Goal: Task Accomplishment & Management: Use online tool/utility

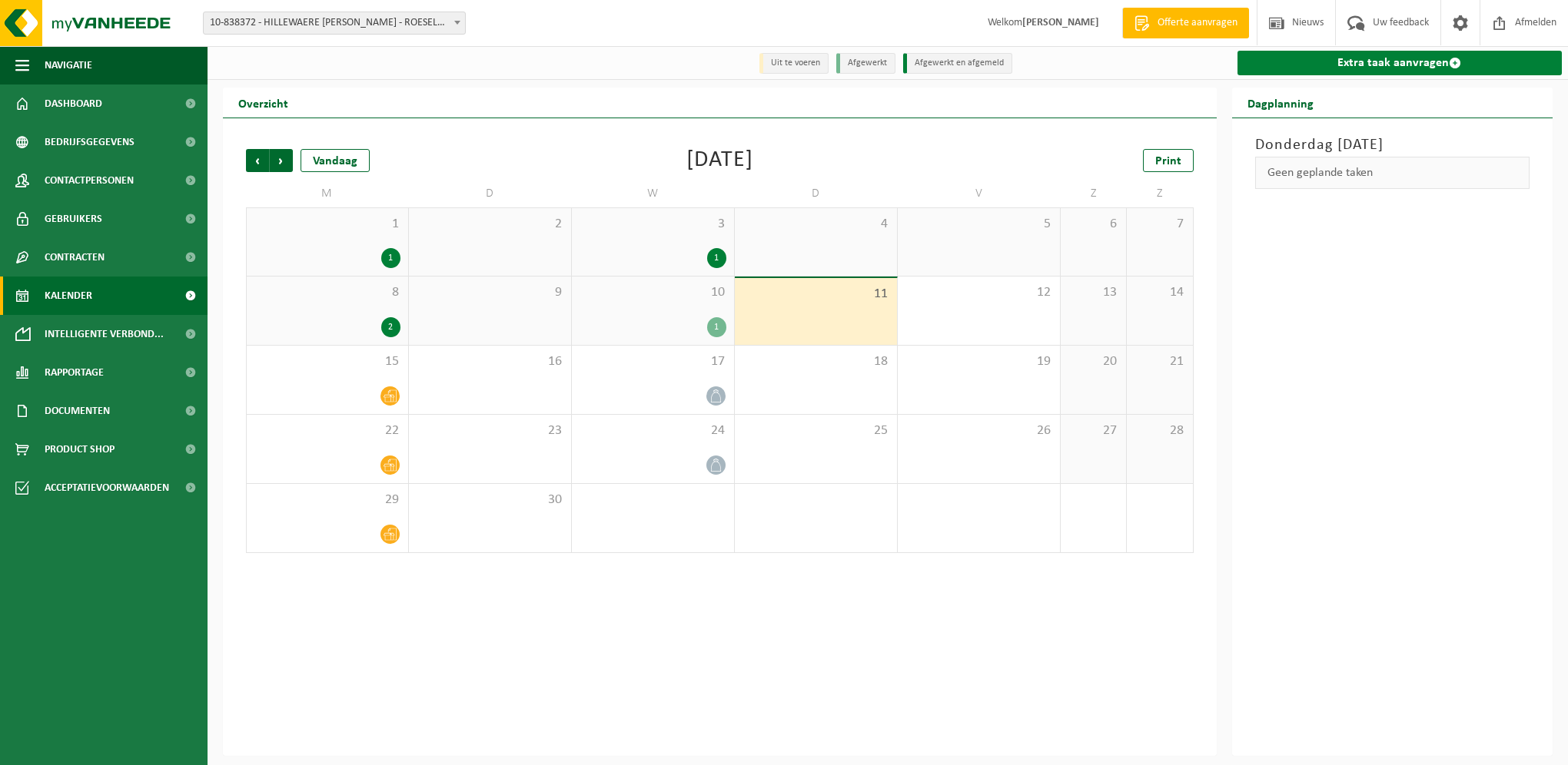
click at [1424, 58] on link "Extra taak aanvragen" at bounding box center [1400, 63] width 325 height 25
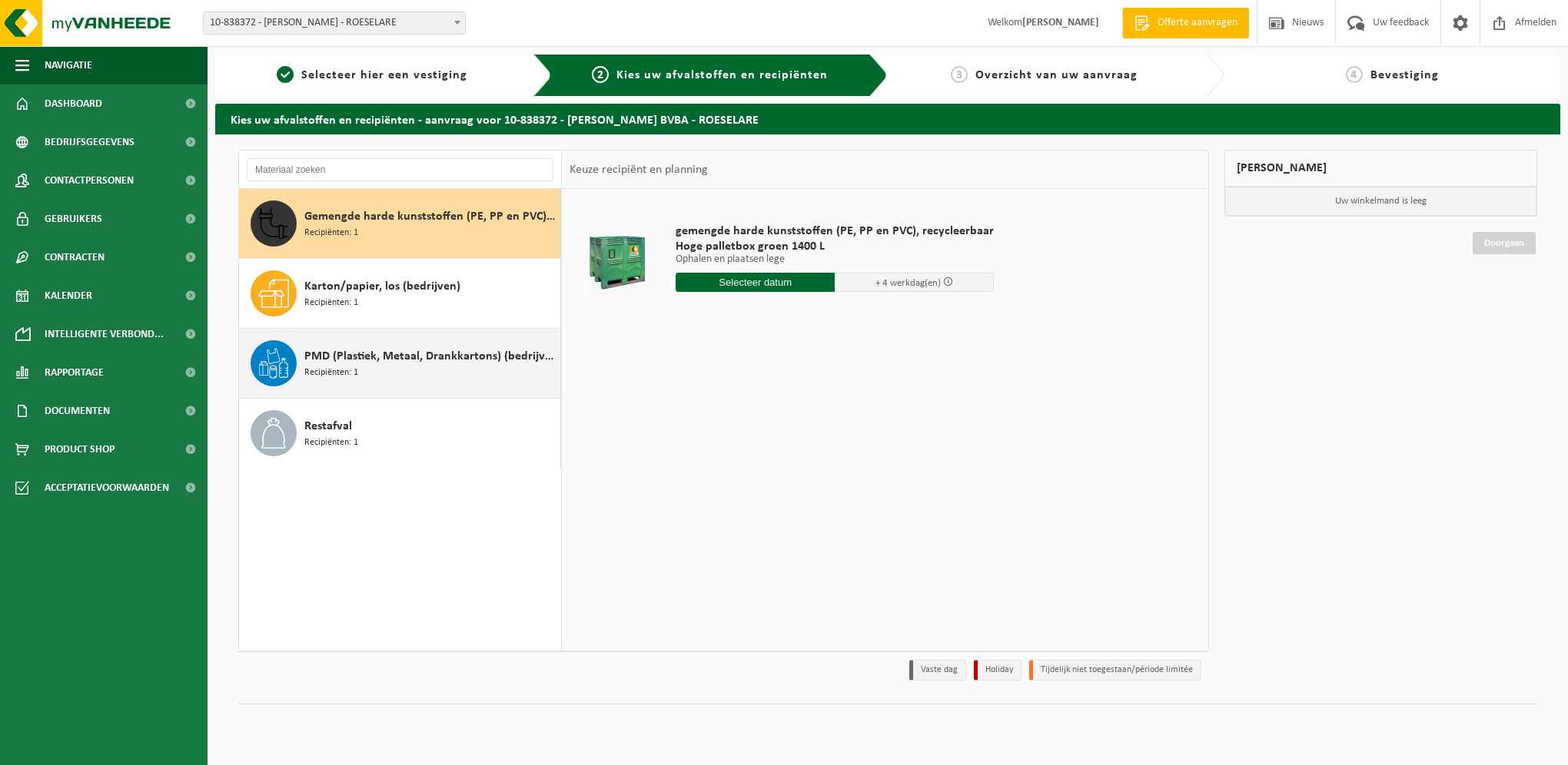
click at [415, 355] on span "PMD (Plastiek, Metaal, Drankkartons) (bedrijven)" at bounding box center [430, 357] width 252 height 19
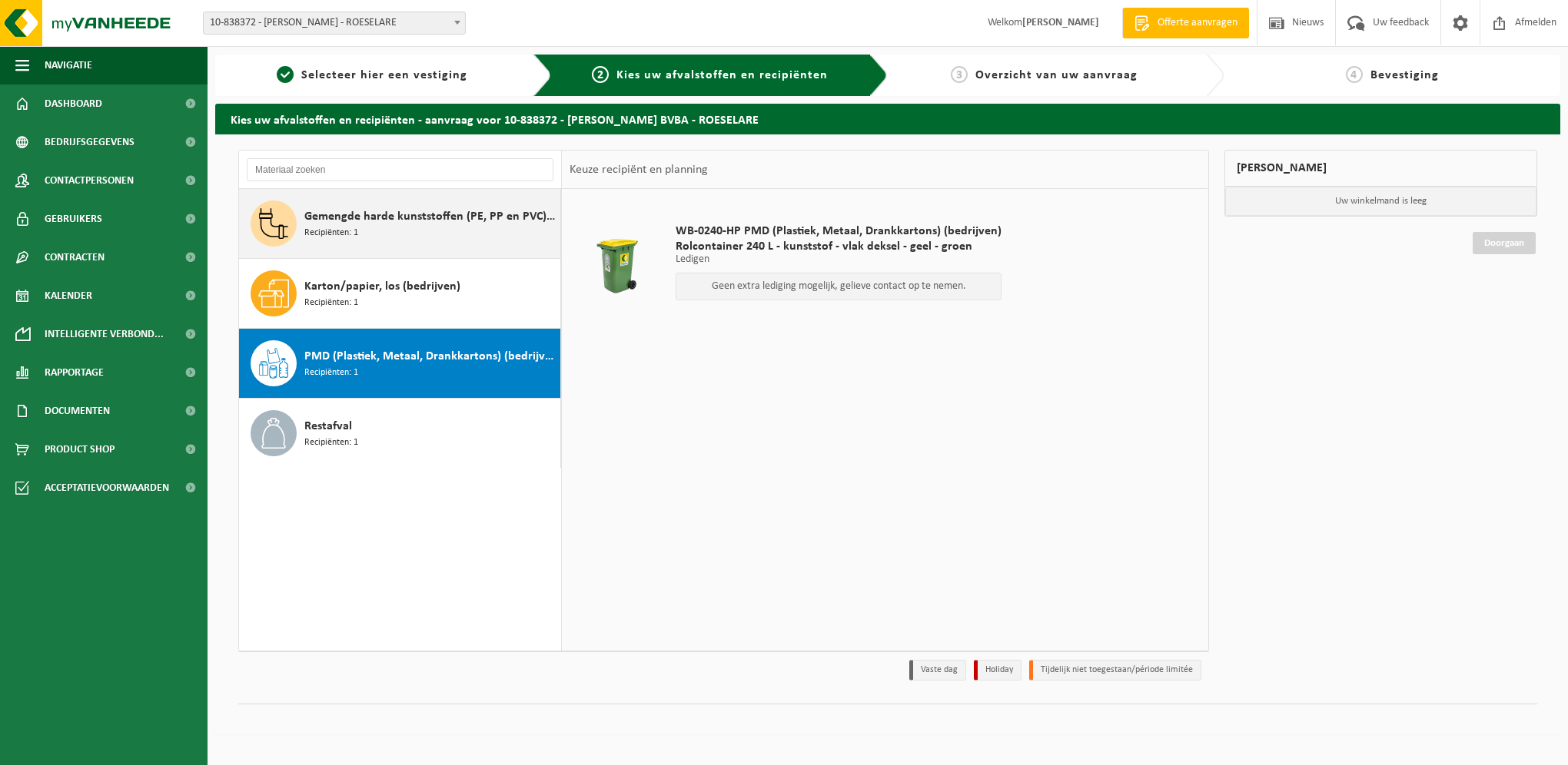
click at [467, 219] on span "Gemengde harde kunststoffen (PE, PP en PVC), recycleerbaar (industrieel)" at bounding box center [430, 217] width 252 height 19
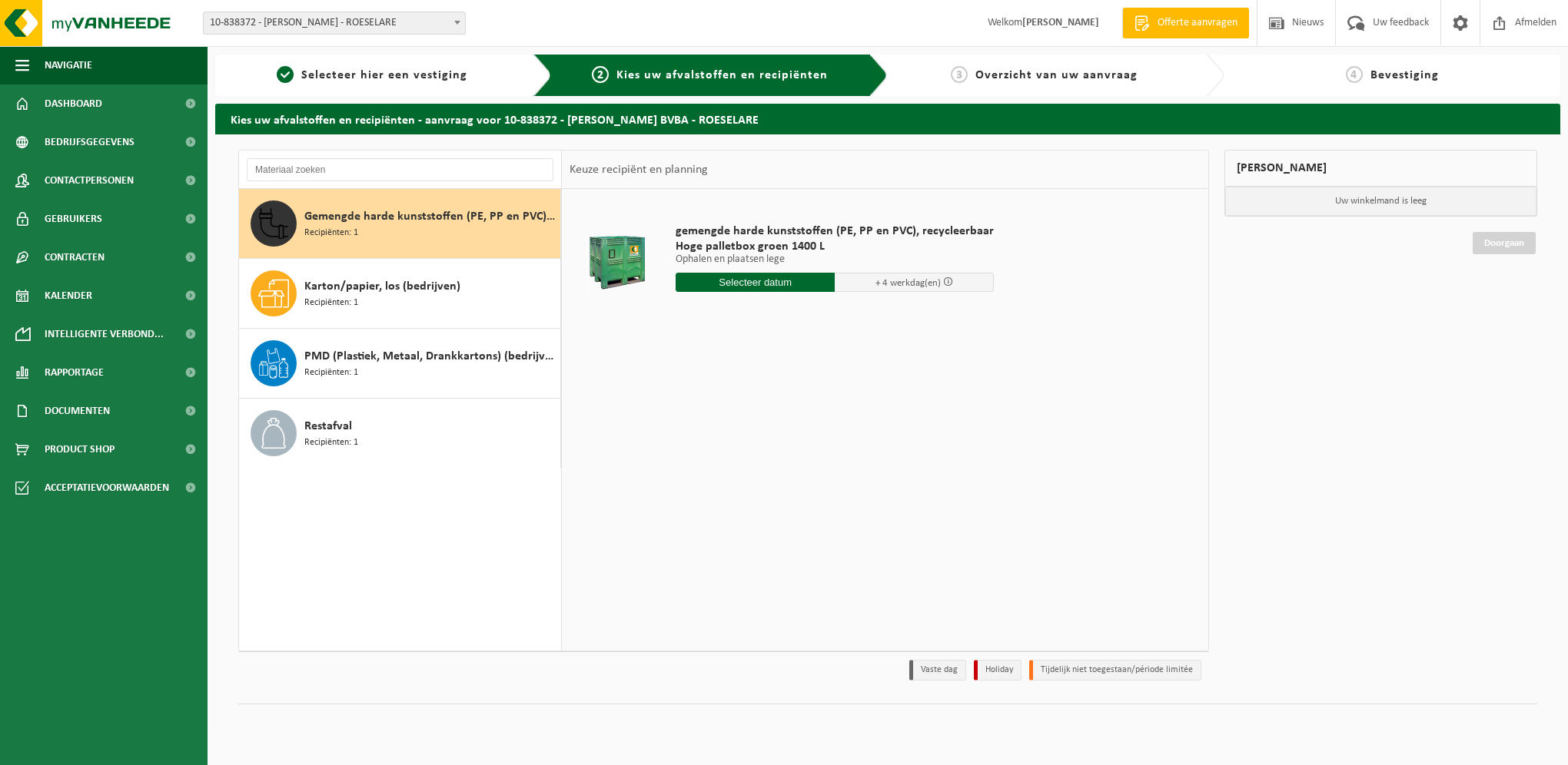
click at [762, 286] on input "text" at bounding box center [755, 282] width 159 height 19
click at [774, 394] on div "1 2 3 4 5 6 7 8 9 10 11 12 13 14 15 16 17 18 19 20 21 22 23 24 25 26 27 28 29 3…" at bounding box center [771, 419] width 189 height 123
click at [765, 416] on div "18" at bounding box center [771, 419] width 27 height 25
type input "Van 2025-09-18"
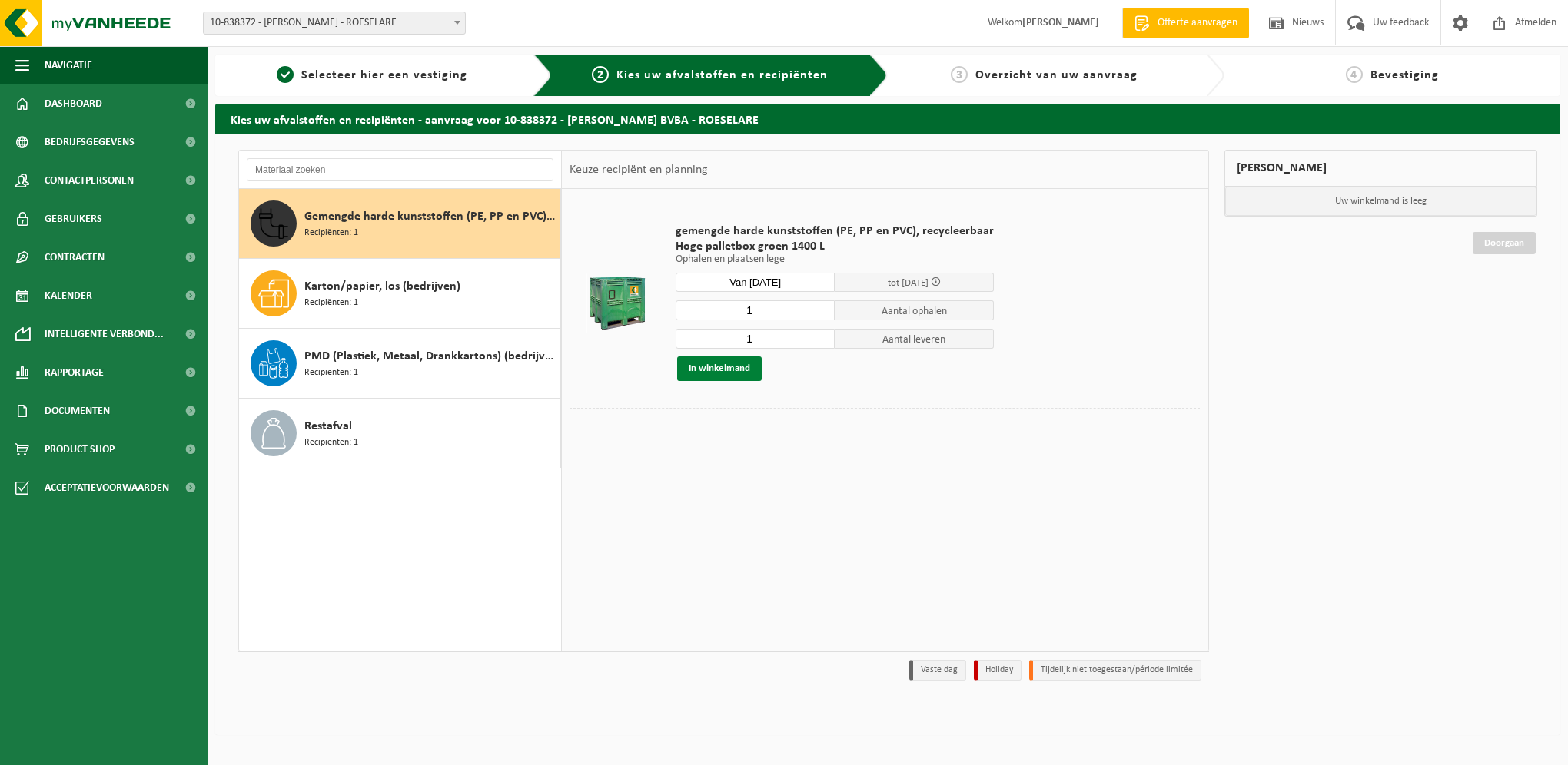
click at [701, 370] on button "In winkelmand" at bounding box center [719, 369] width 85 height 25
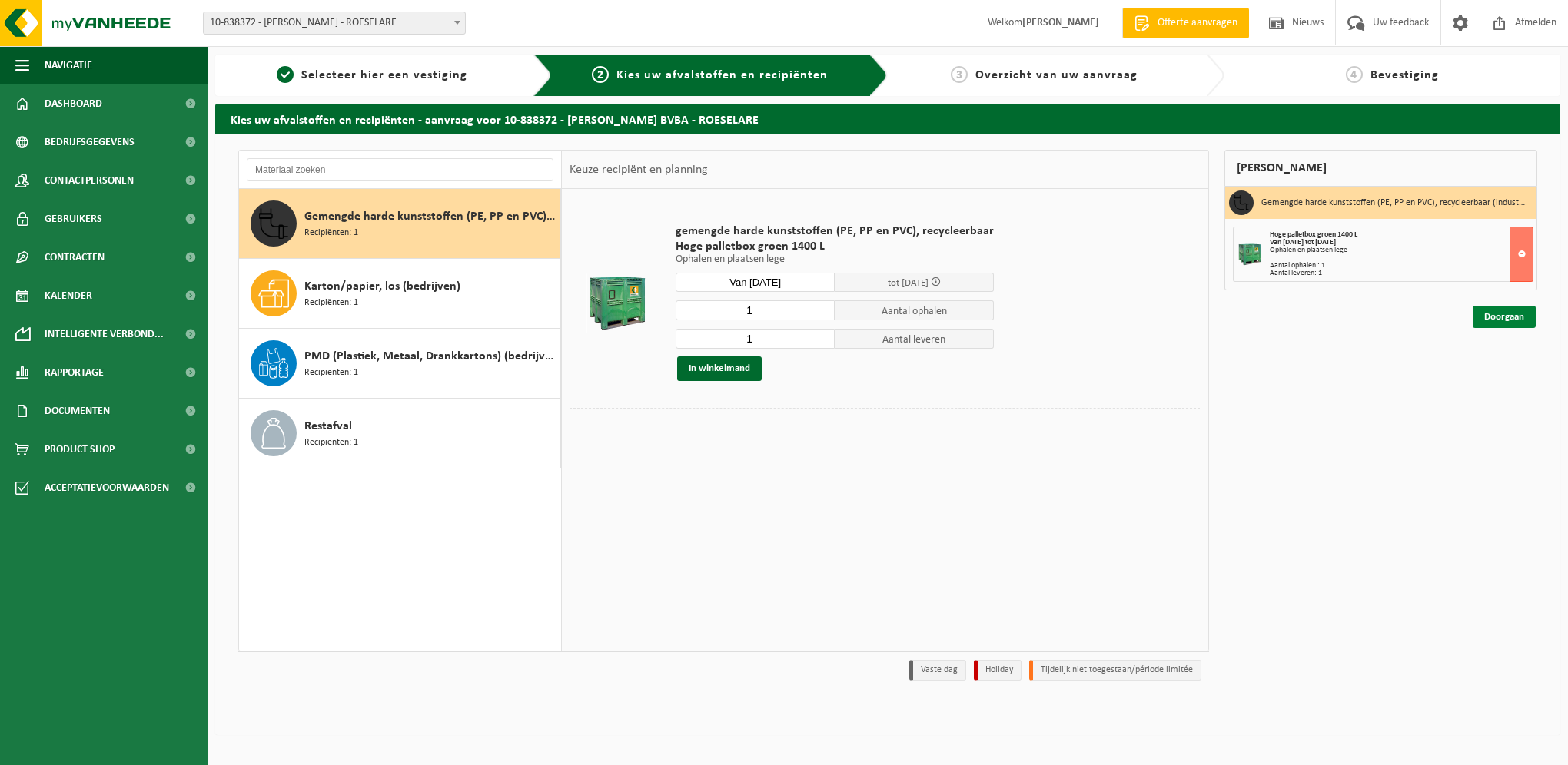
click at [1506, 318] on link "Doorgaan" at bounding box center [1504, 317] width 63 height 22
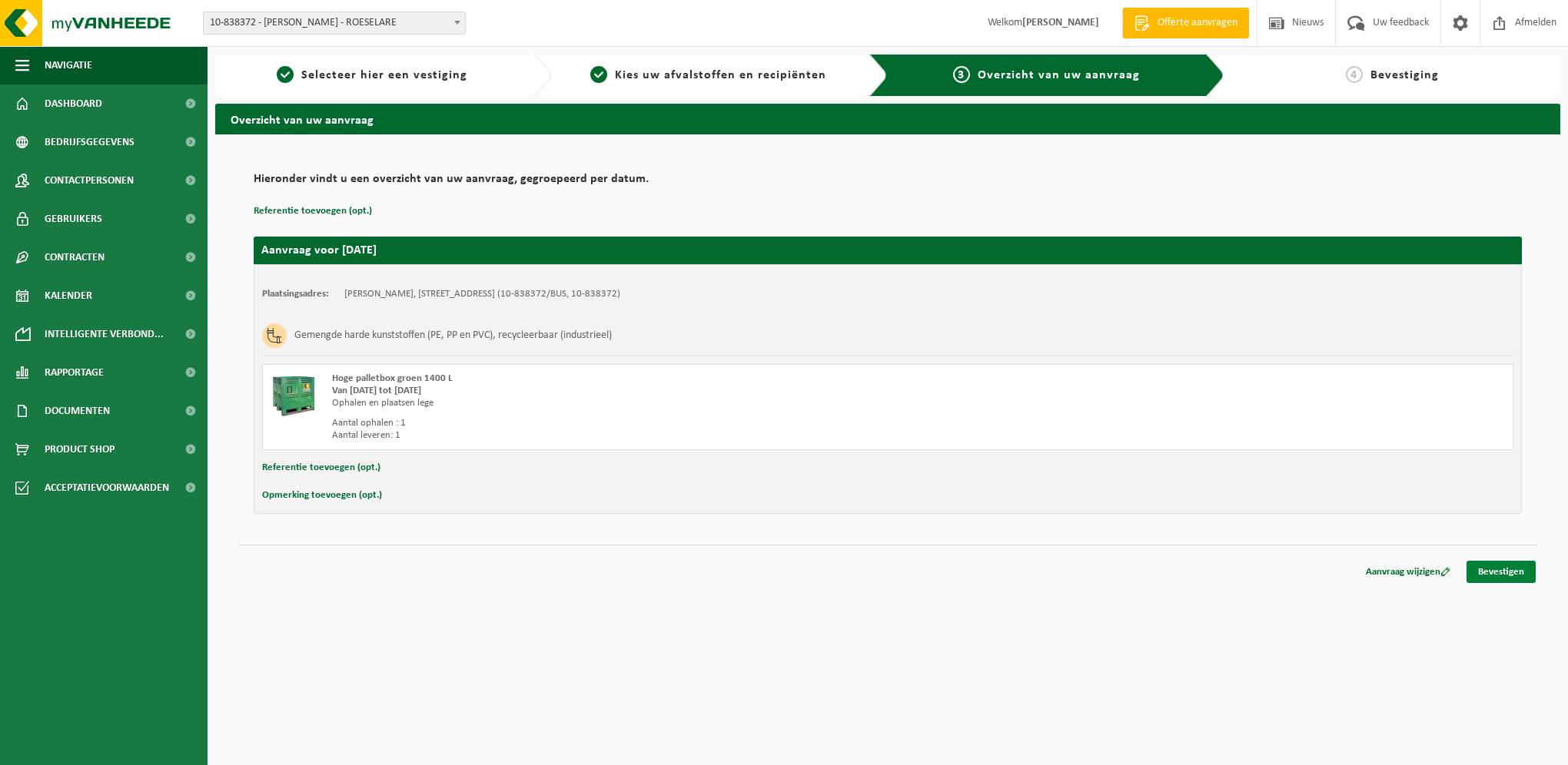
click at [1515, 567] on link "Bevestigen" at bounding box center [1501, 572] width 69 height 22
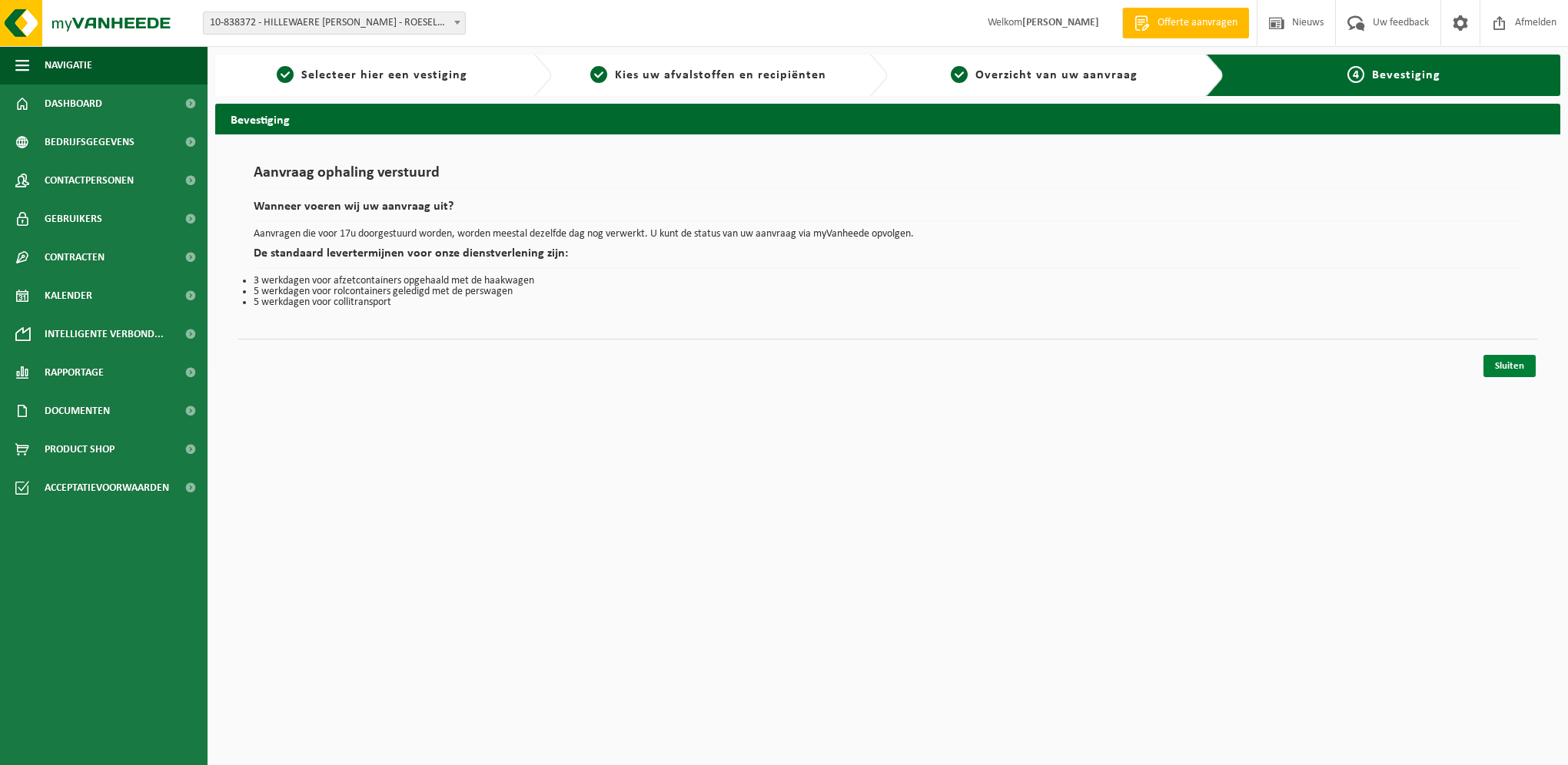
click at [1518, 374] on link "Sluiten" at bounding box center [1509, 366] width 52 height 22
